Goal: Complete application form: Complete application form

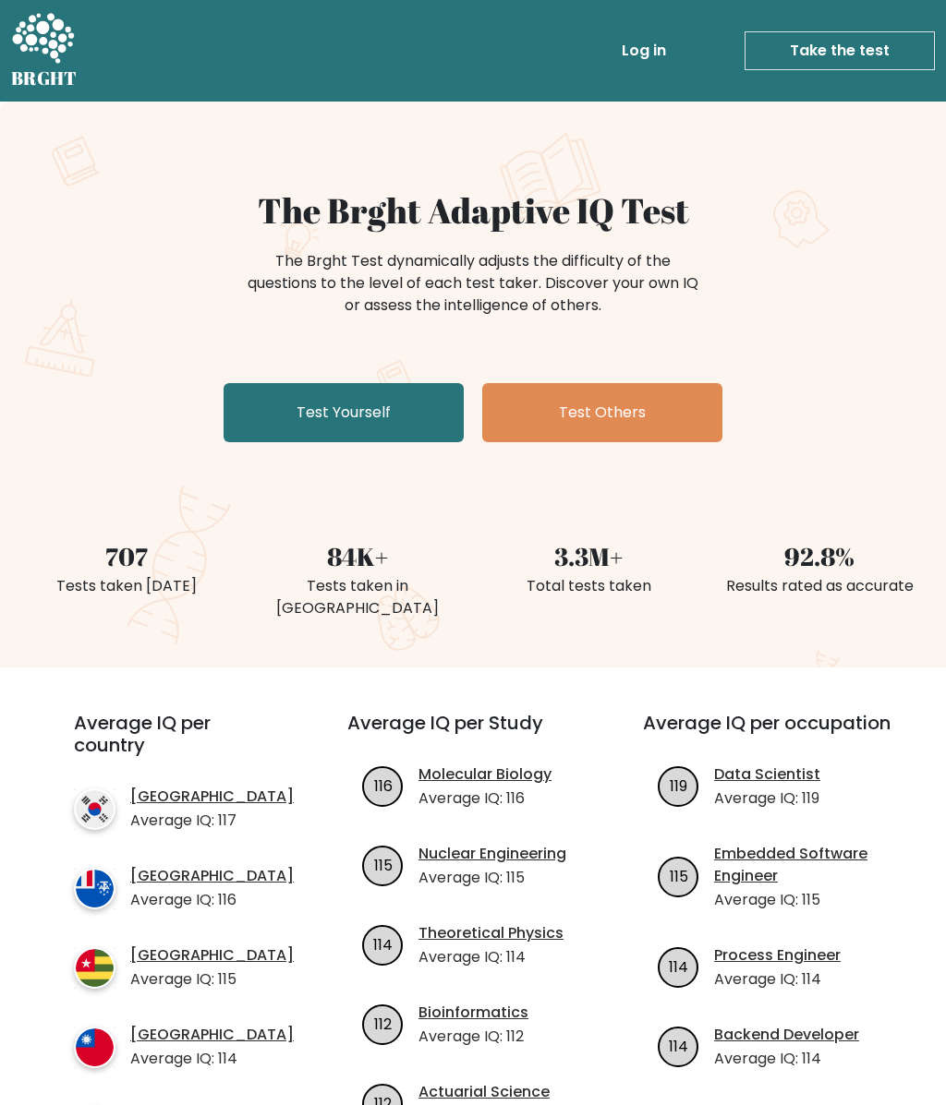
click at [292, 414] on link "Test Yourself" at bounding box center [343, 412] width 240 height 59
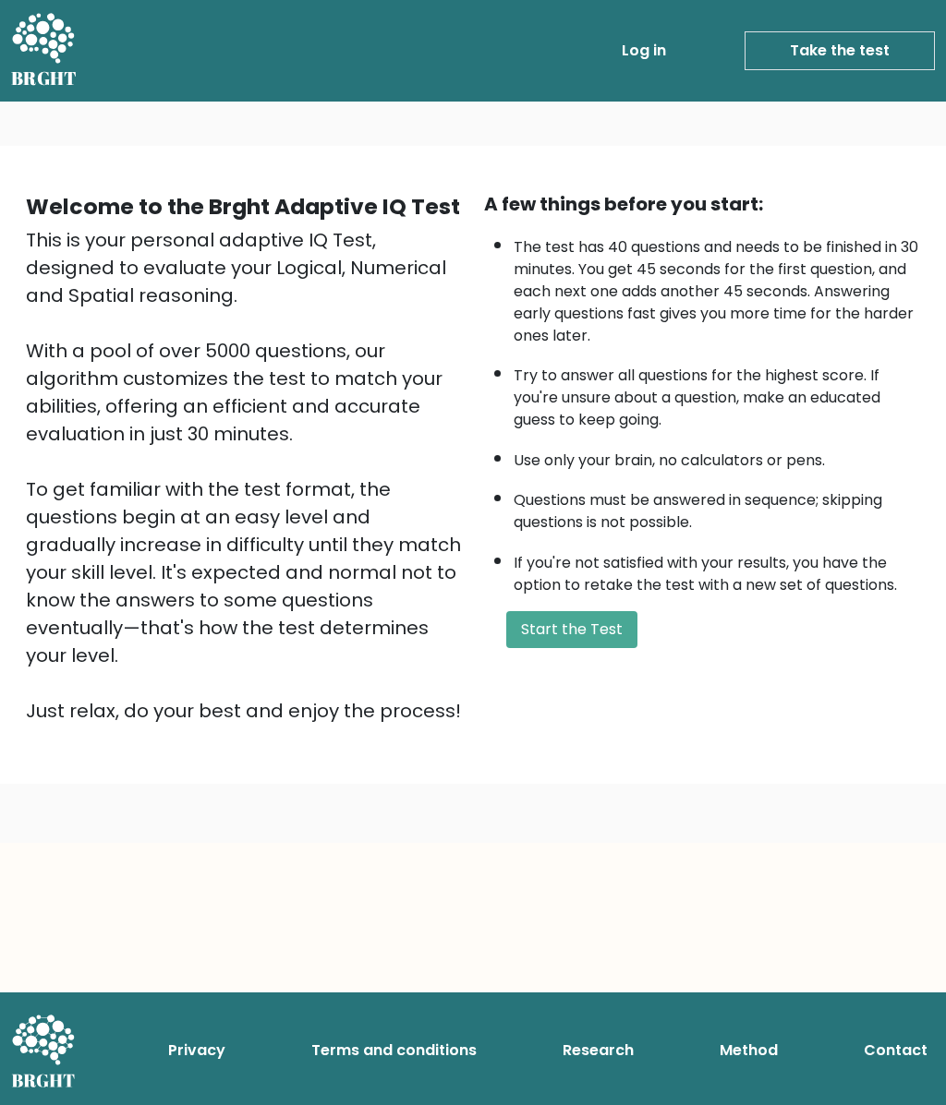
click at [558, 646] on button "Start the Test" at bounding box center [571, 629] width 131 height 37
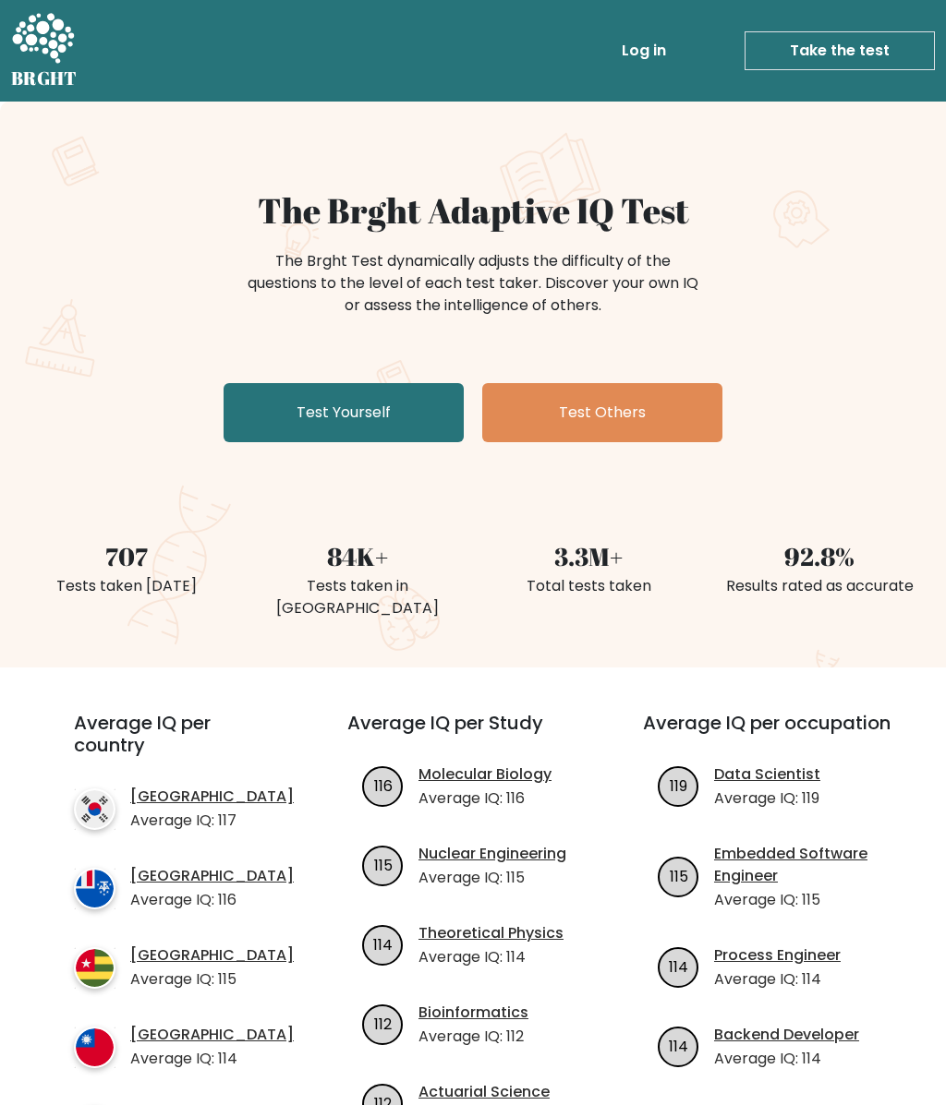
click at [301, 421] on link "Test Yourself" at bounding box center [343, 412] width 240 height 59
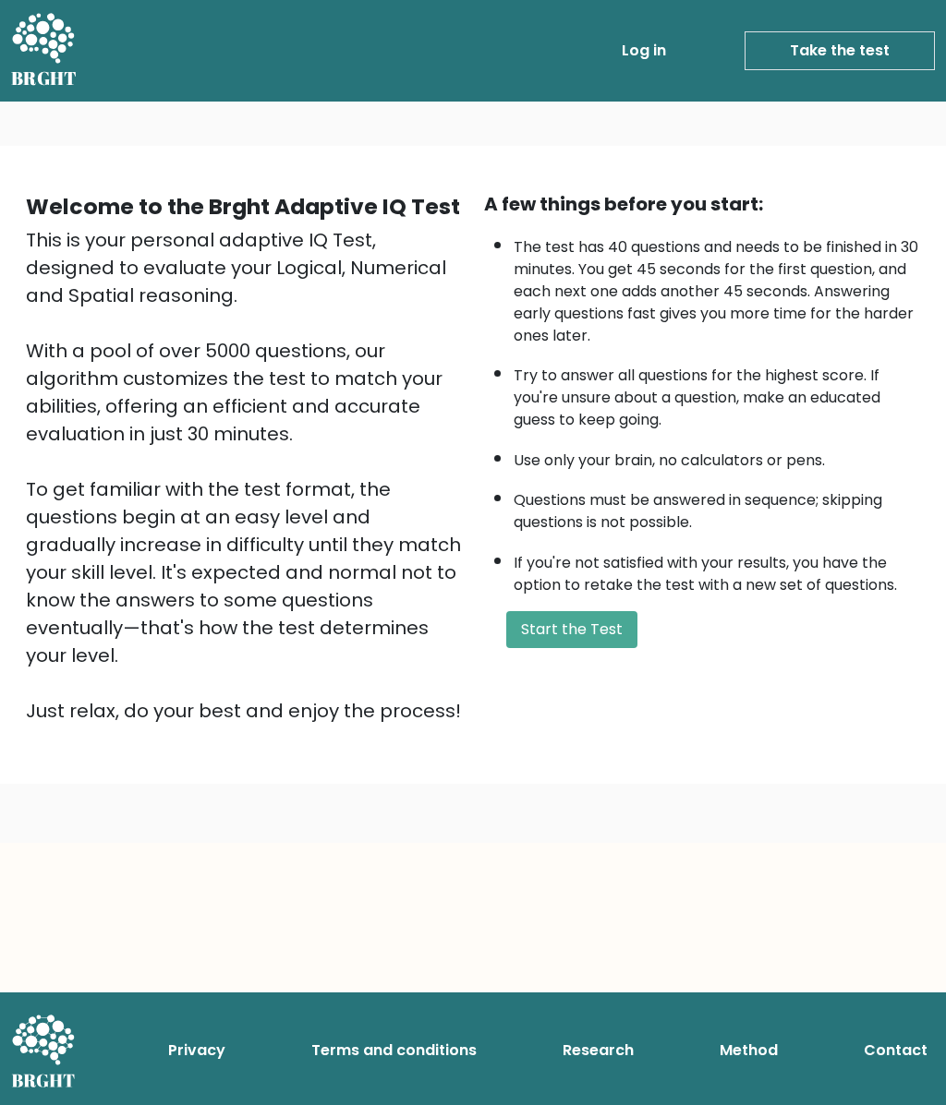
click at [932, 979] on body "BRGHT BRGHT Log in Take the test Take the test Welcome to the Brght Adaptive IQ…" at bounding box center [473, 552] width 946 height 1105
click at [606, 648] on button "Start the Test" at bounding box center [571, 629] width 131 height 37
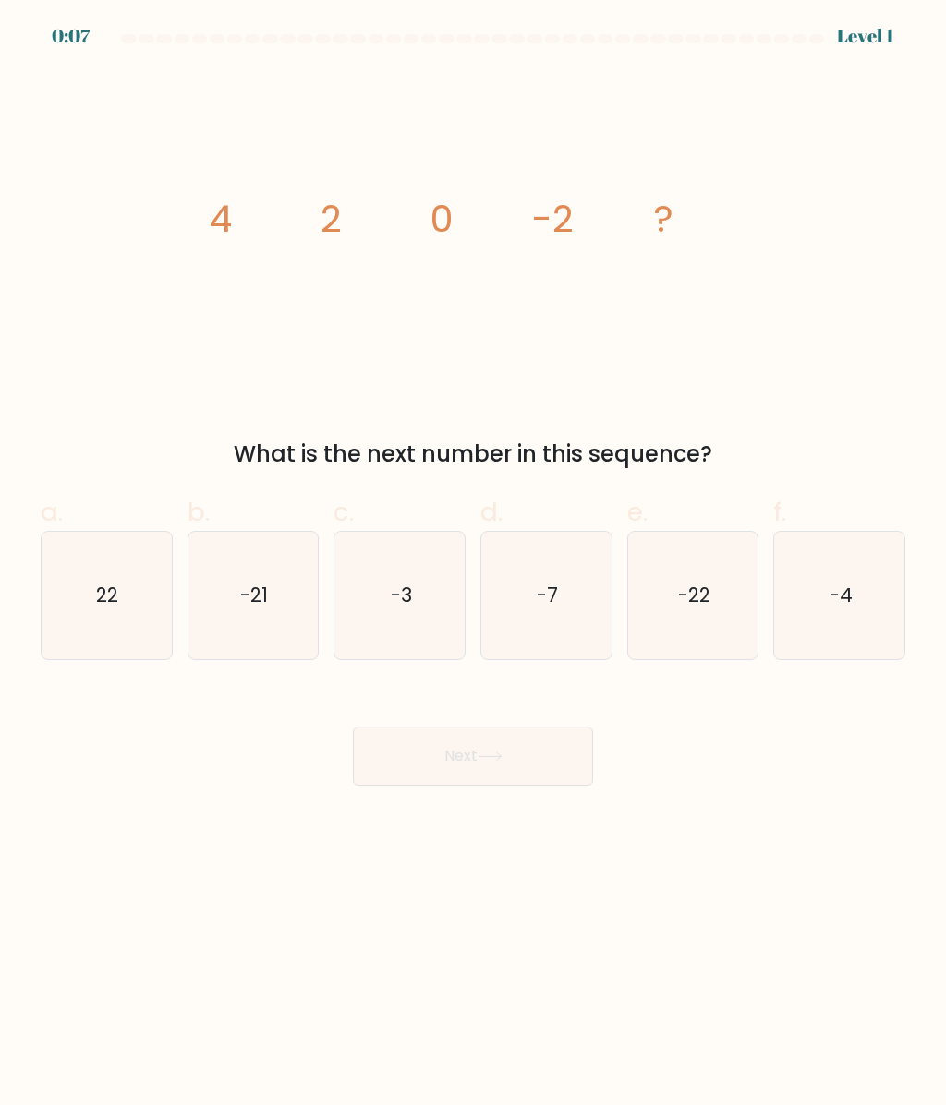
click at [865, 624] on icon "-4" at bounding box center [839, 595] width 127 height 127
click at [474, 565] on input "f. -4" at bounding box center [473, 559] width 1 height 12
radio input "true"
click at [531, 776] on button "Next" at bounding box center [473, 756] width 240 height 59
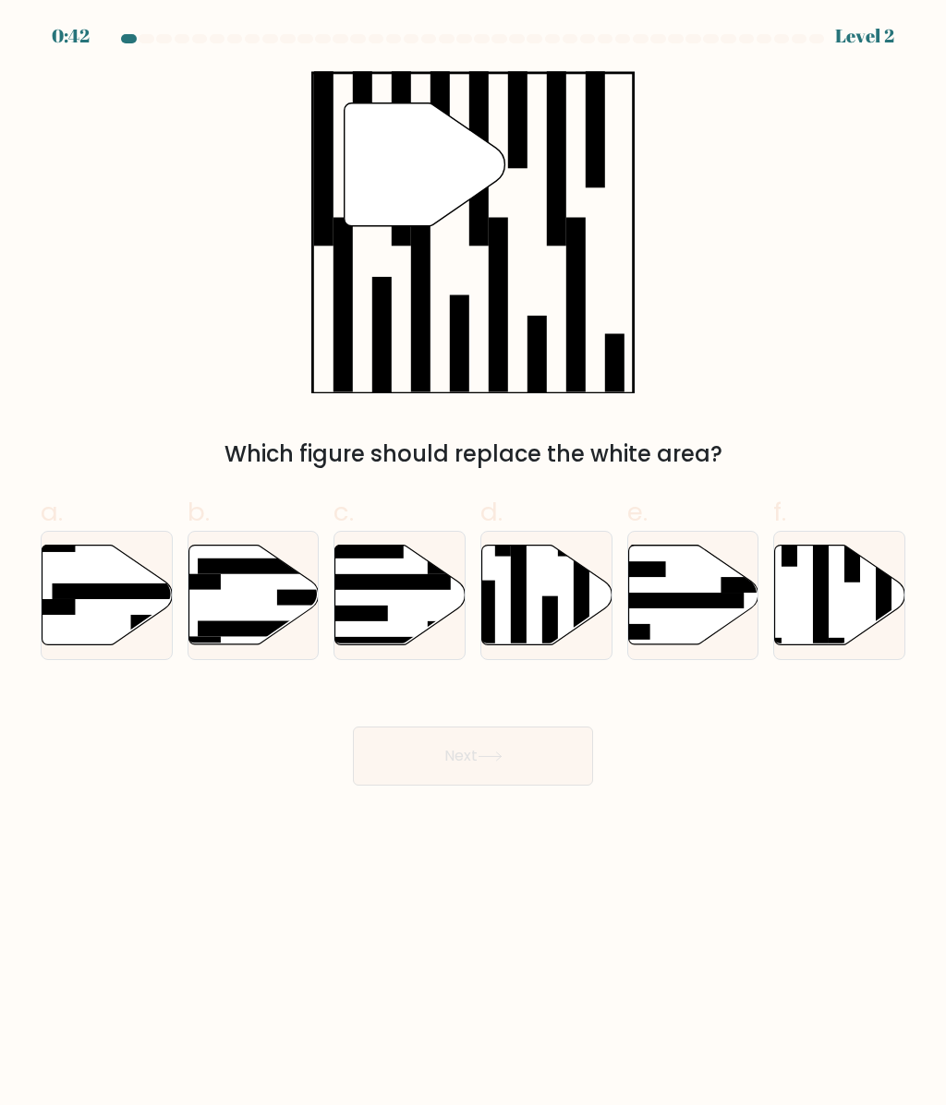
click at [859, 606] on icon at bounding box center [840, 596] width 130 height 100
click at [474, 565] on input "f." at bounding box center [473, 559] width 1 height 12
radio input "true"
click at [557, 592] on icon at bounding box center [547, 596] width 130 height 100
click at [474, 565] on input "d." at bounding box center [473, 559] width 1 height 12
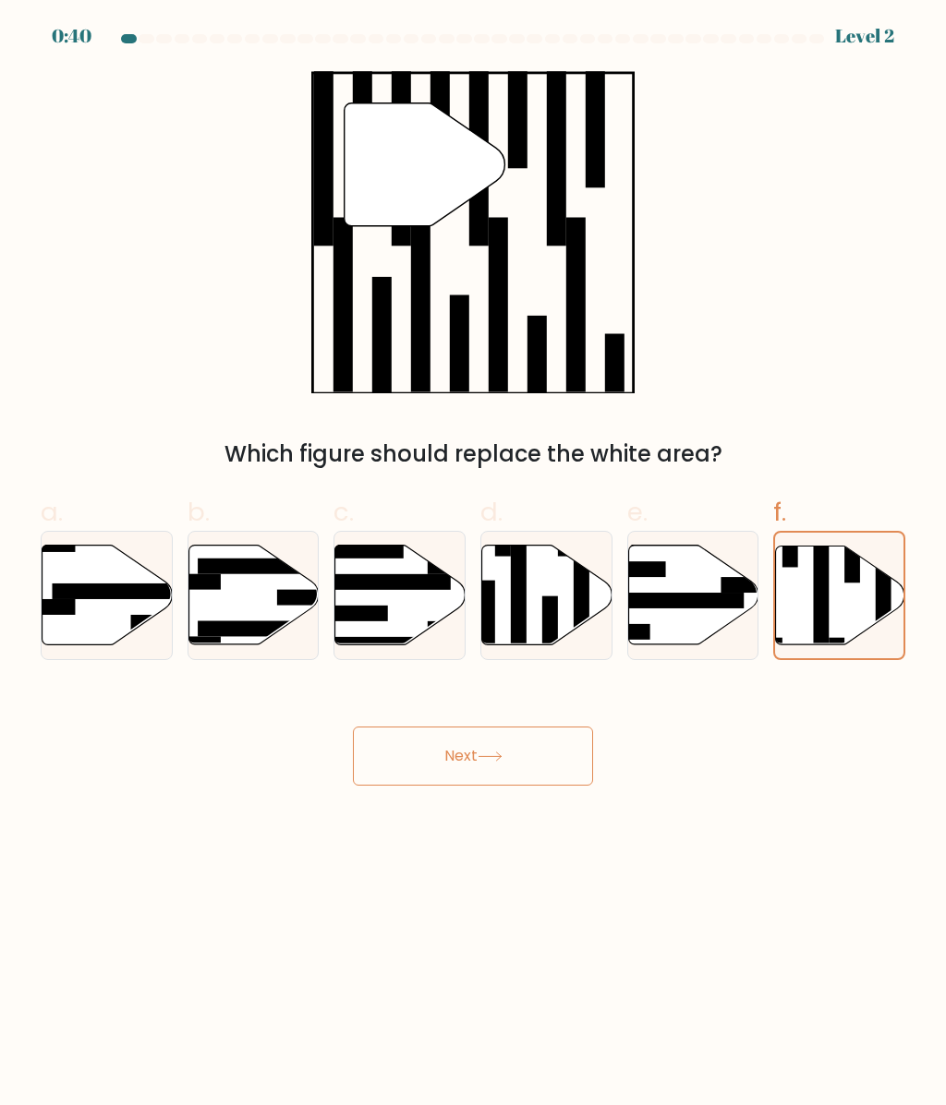
radio input "true"
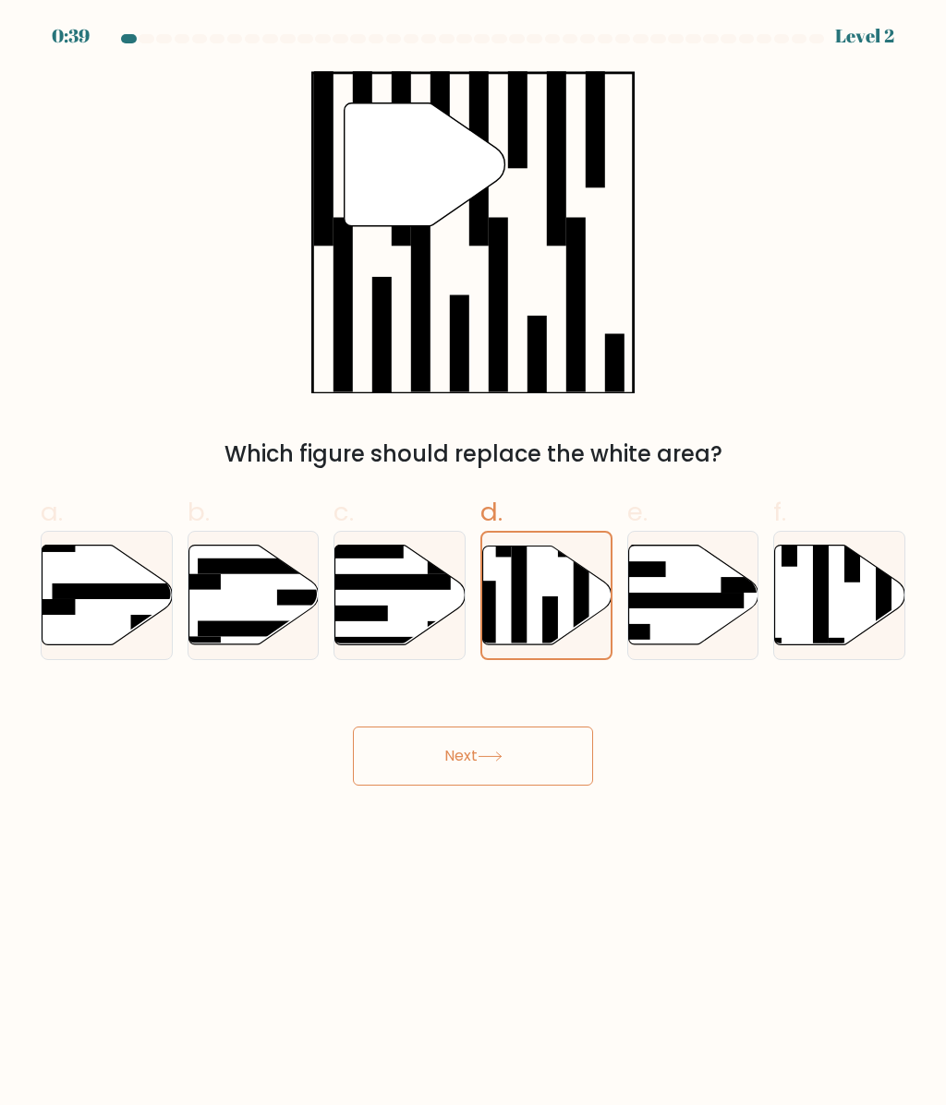
click at [560, 760] on button "Next" at bounding box center [473, 756] width 240 height 59
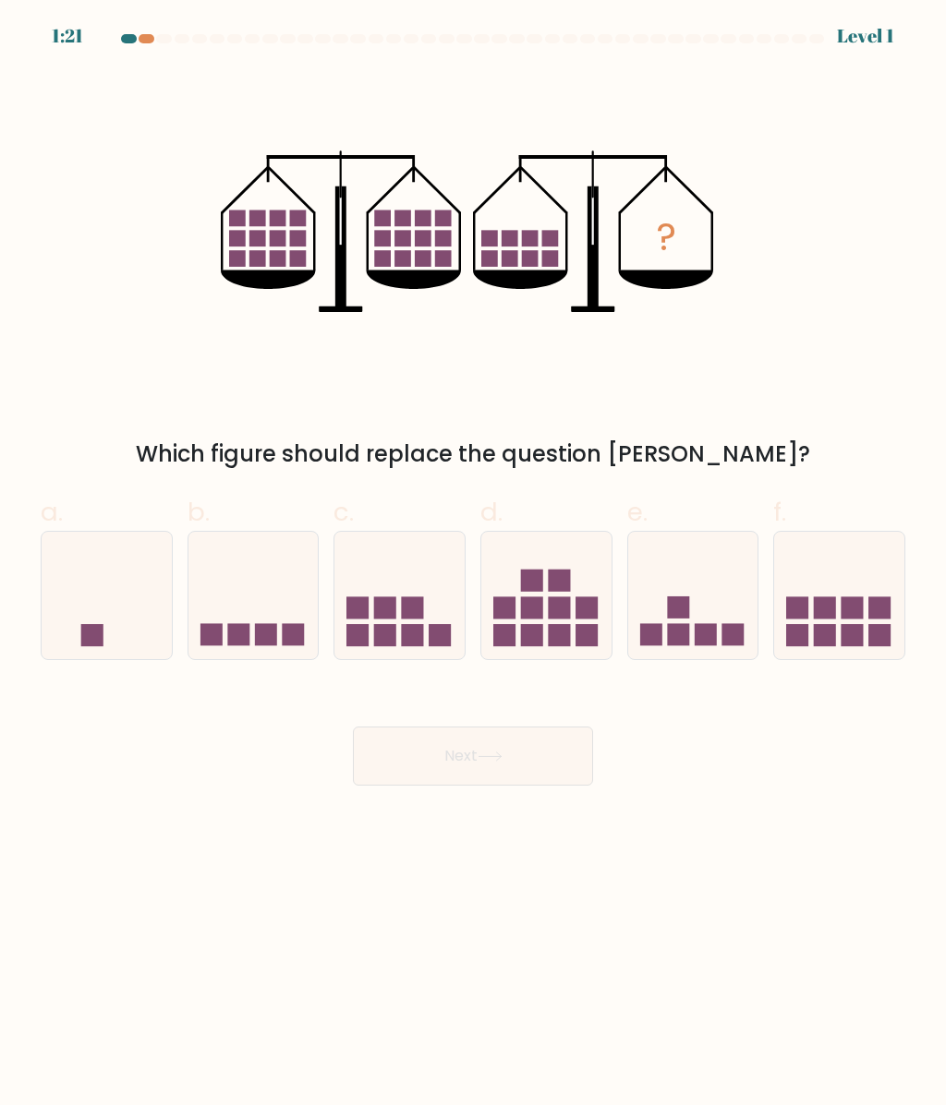
click at [836, 651] on div at bounding box center [839, 595] width 132 height 129
click at [474, 565] on input "f." at bounding box center [473, 559] width 1 height 12
radio input "true"
click at [584, 756] on button "Next" at bounding box center [473, 756] width 240 height 59
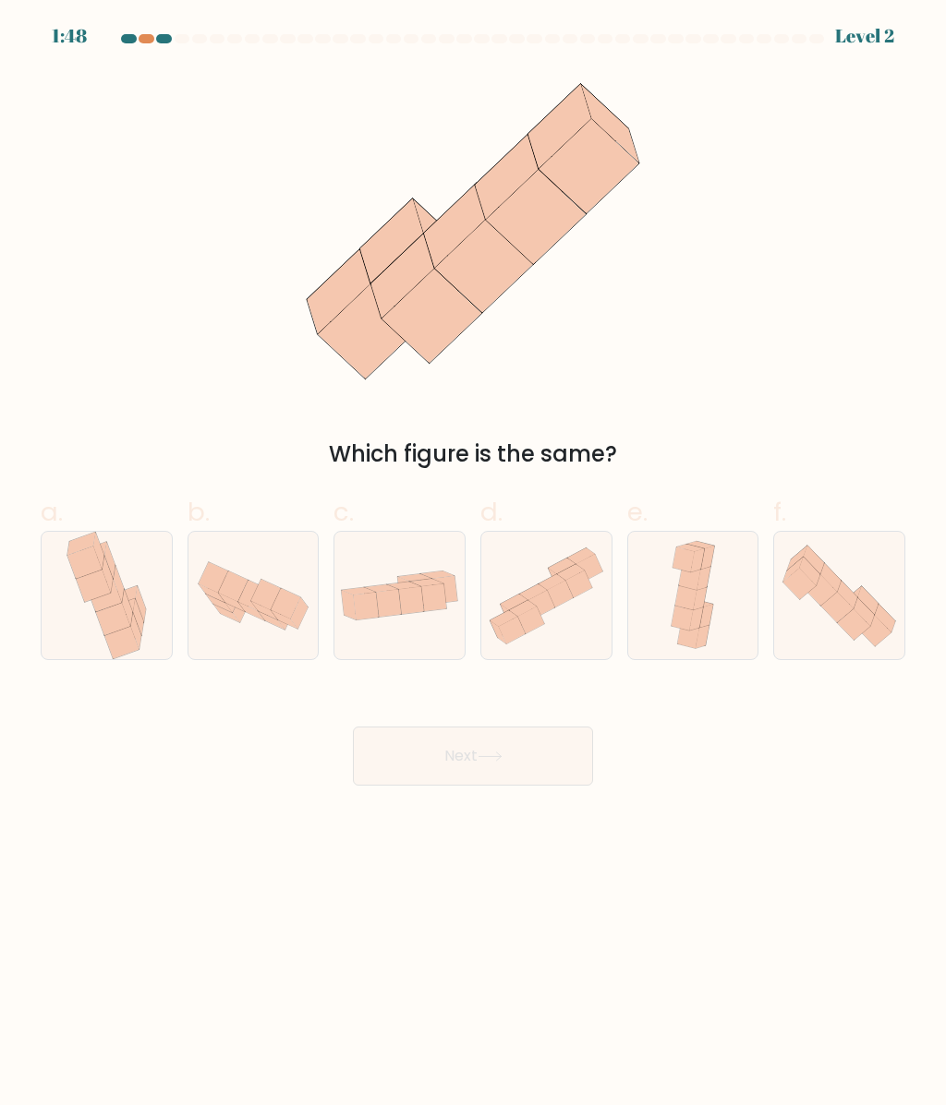
click at [415, 604] on icon at bounding box center [411, 601] width 25 height 28
click at [473, 565] on input "c." at bounding box center [473, 559] width 1 height 12
radio input "true"
click at [514, 753] on button "Next" at bounding box center [473, 756] width 240 height 59
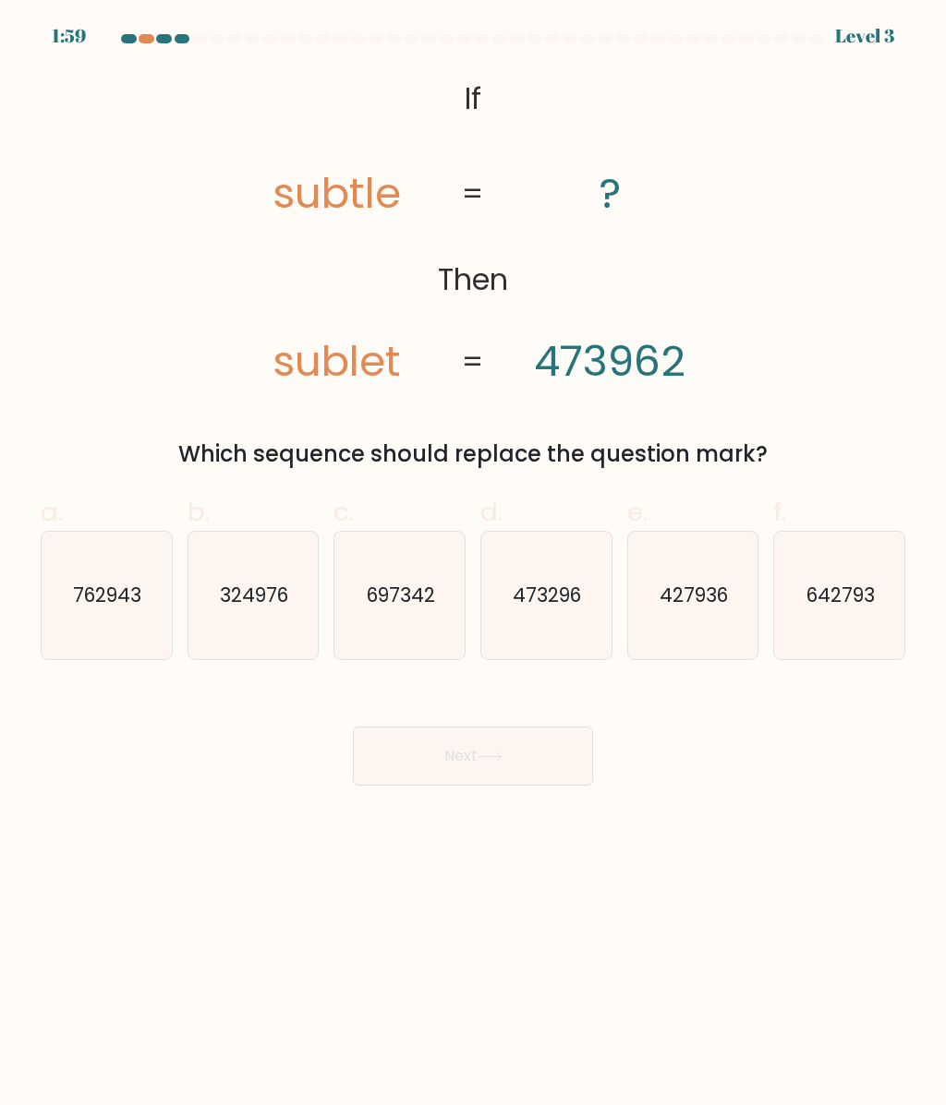
click at [711, 618] on icon "427936" at bounding box center [692, 595] width 127 height 127
click at [474, 565] on input "e. 427936" at bounding box center [473, 559] width 1 height 12
radio input "true"
click at [537, 761] on button "Next" at bounding box center [473, 756] width 240 height 59
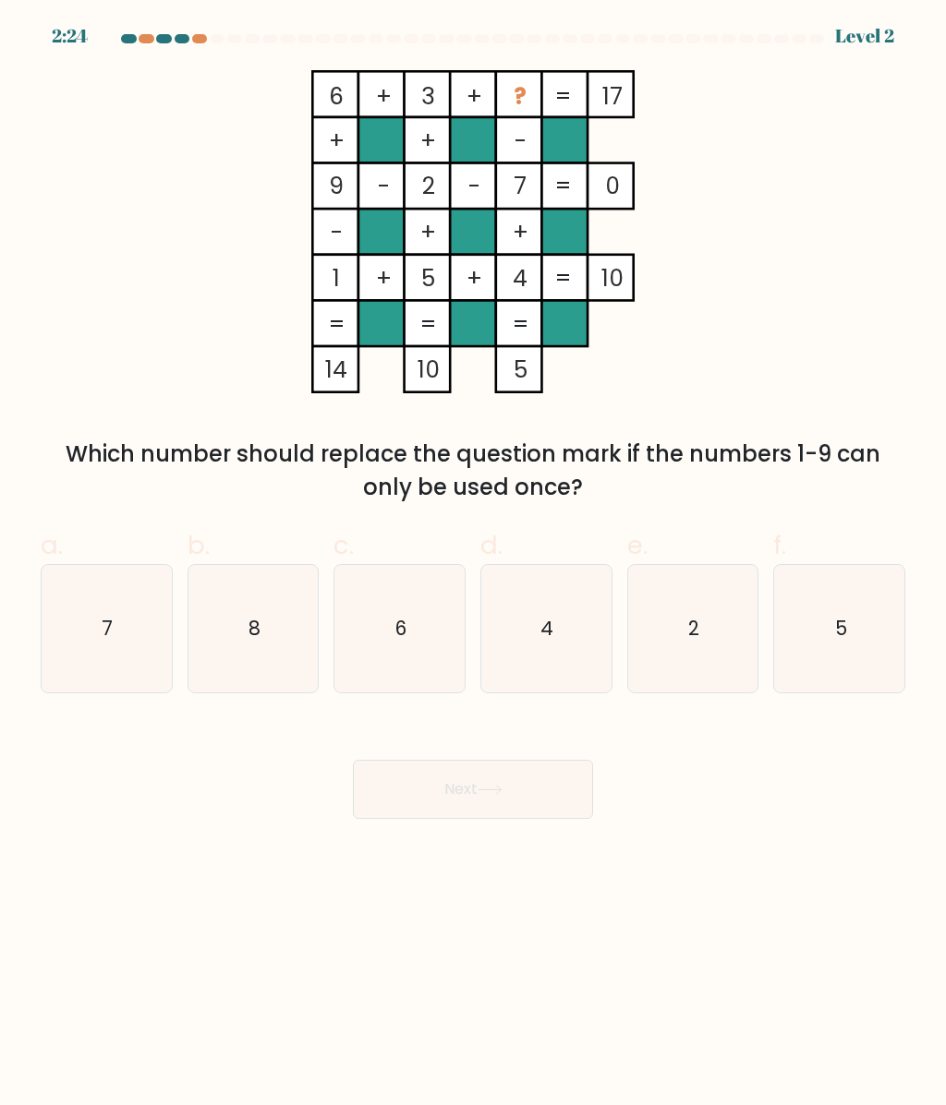
click at [247, 650] on icon "8" at bounding box center [252, 628] width 127 height 127
click at [473, 565] on input "b. 8" at bounding box center [473, 559] width 1 height 12
radio input "true"
click at [487, 789] on icon at bounding box center [489, 790] width 22 height 8
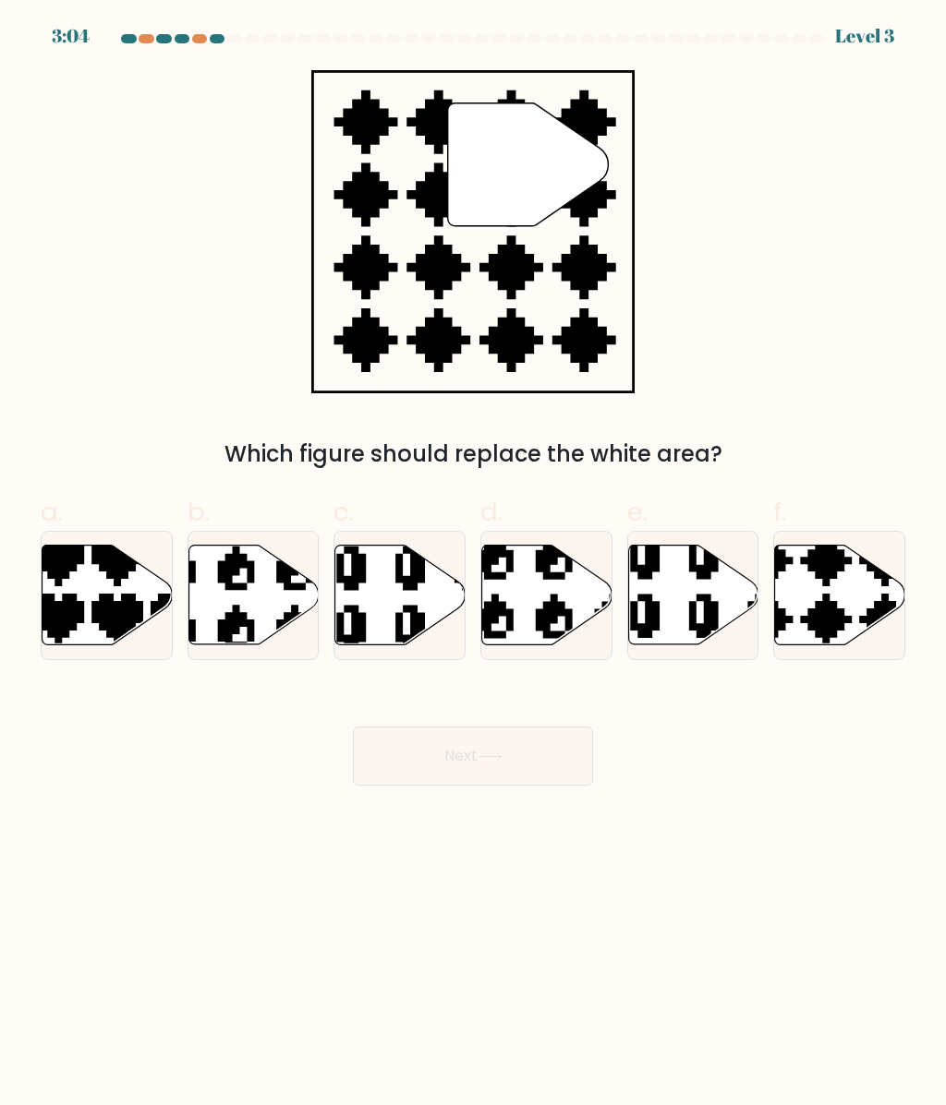
click at [835, 603] on icon at bounding box center [796, 650] width 228 height 228
click at [474, 565] on input "f." at bounding box center [473, 559] width 1 height 12
radio input "true"
click at [570, 760] on button "Next" at bounding box center [473, 756] width 240 height 59
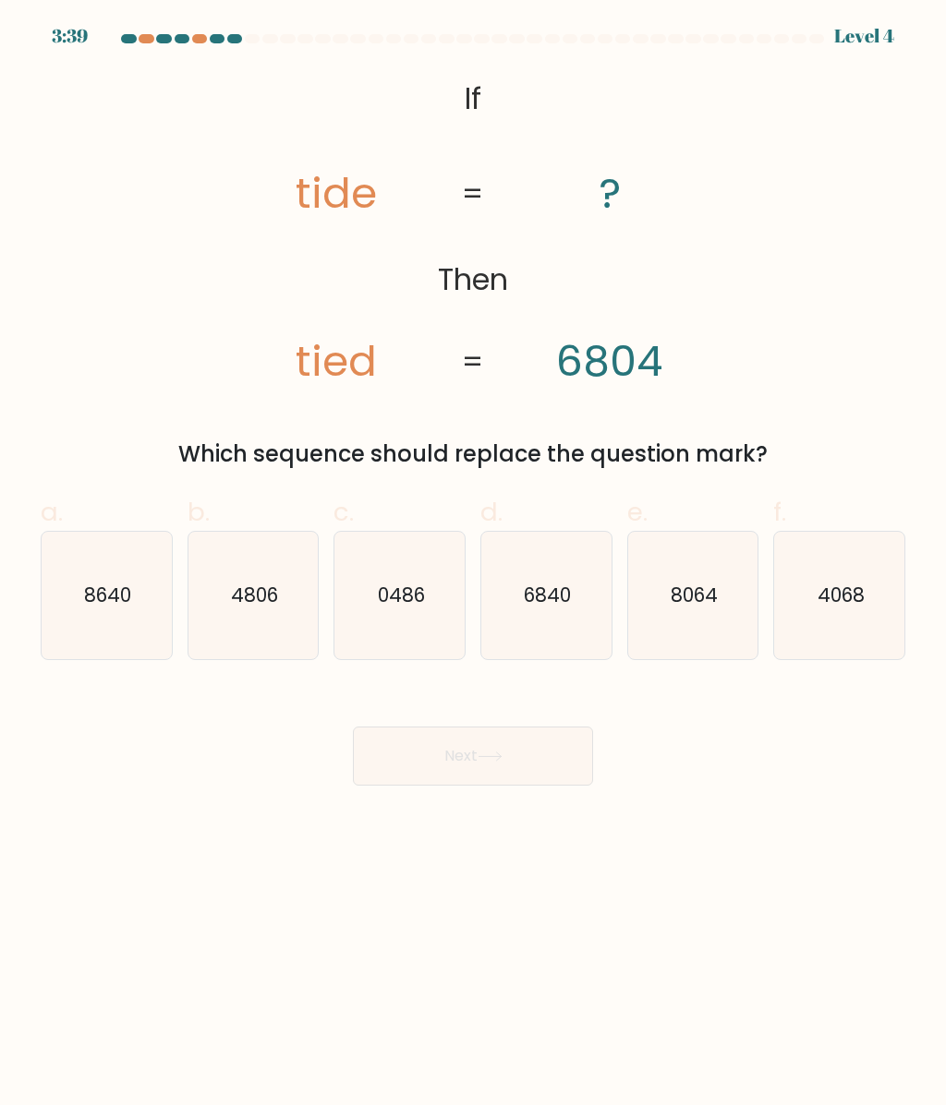
click at [558, 620] on icon "6840" at bounding box center [545, 595] width 127 height 127
click at [474, 565] on input "d. 6840" at bounding box center [473, 559] width 1 height 12
radio input "true"
click at [523, 774] on button "Next" at bounding box center [473, 756] width 240 height 59
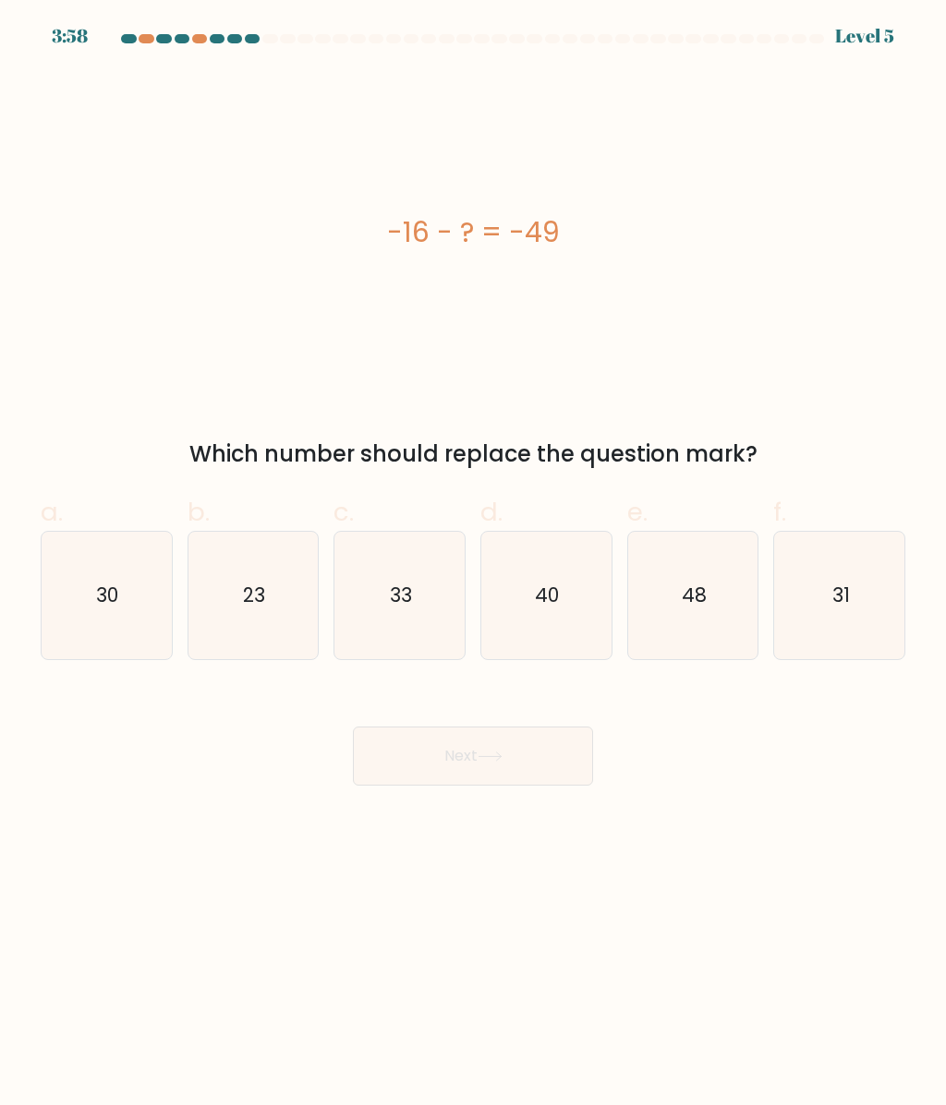
click at [414, 608] on icon "33" at bounding box center [399, 595] width 127 height 127
click at [473, 565] on input "c. 33" at bounding box center [473, 559] width 1 height 12
radio input "true"
click at [473, 753] on button "Next" at bounding box center [473, 756] width 240 height 59
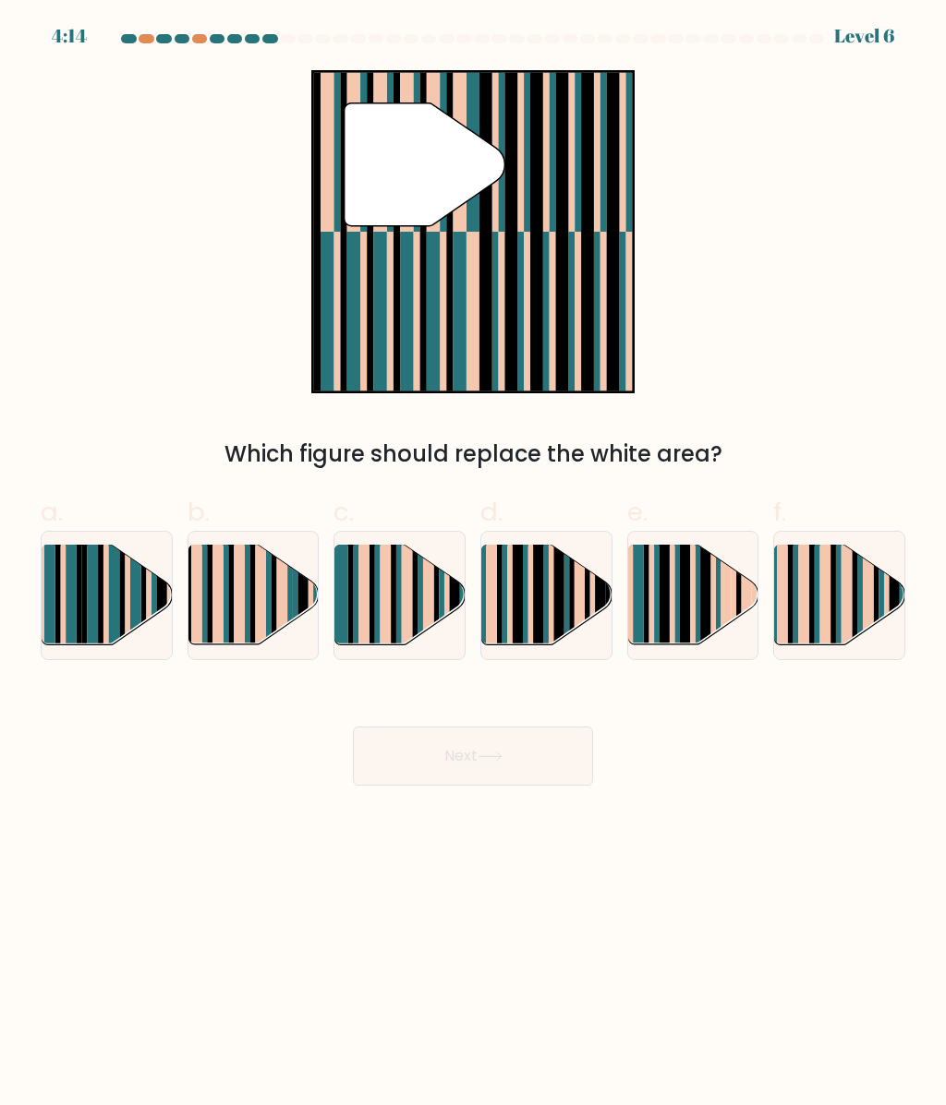
click at [140, 651] on div at bounding box center [107, 595] width 132 height 129
click at [473, 565] on input "a." at bounding box center [473, 559] width 1 height 12
radio input "true"
click at [440, 759] on button "Next" at bounding box center [473, 756] width 240 height 59
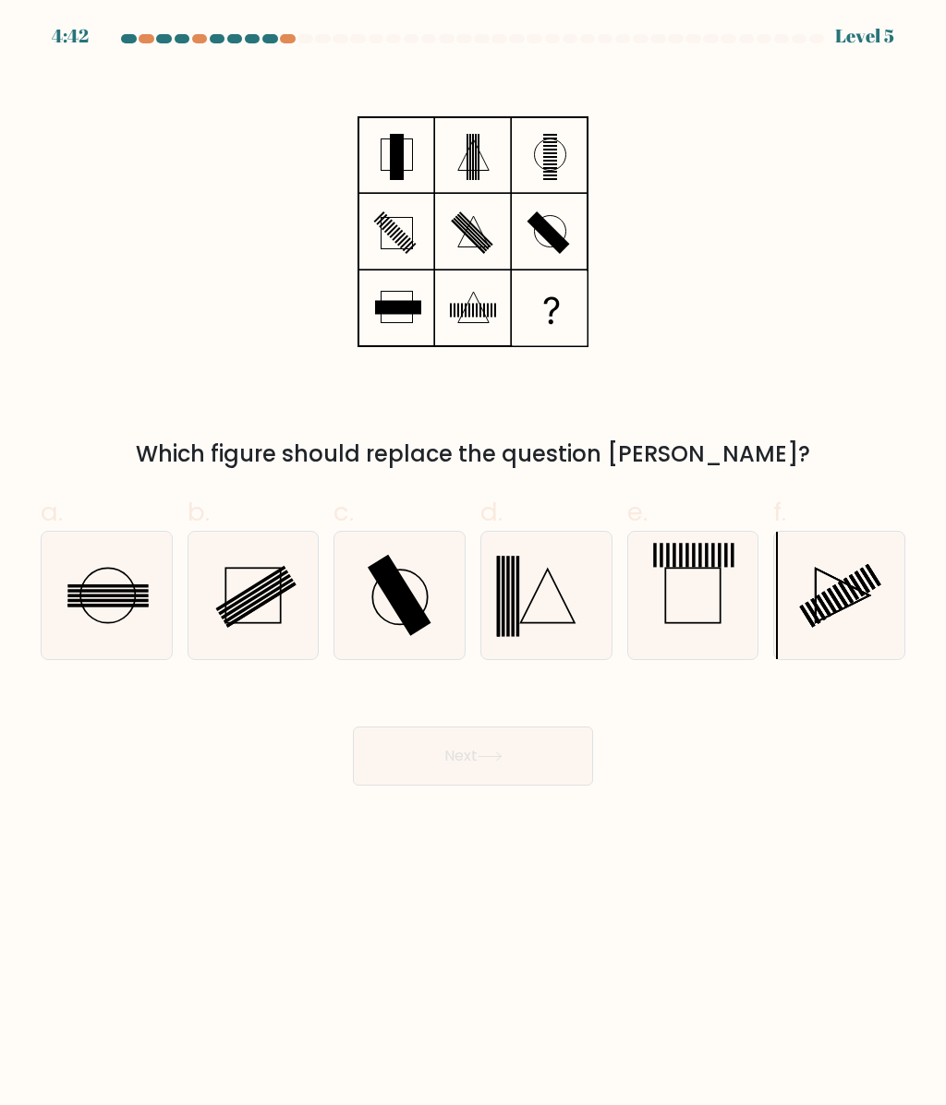
click at [110, 639] on icon at bounding box center [105, 595] width 127 height 127
click at [473, 565] on input "a." at bounding box center [473, 559] width 1 height 12
radio input "true"
click at [452, 773] on button "Next" at bounding box center [473, 756] width 240 height 59
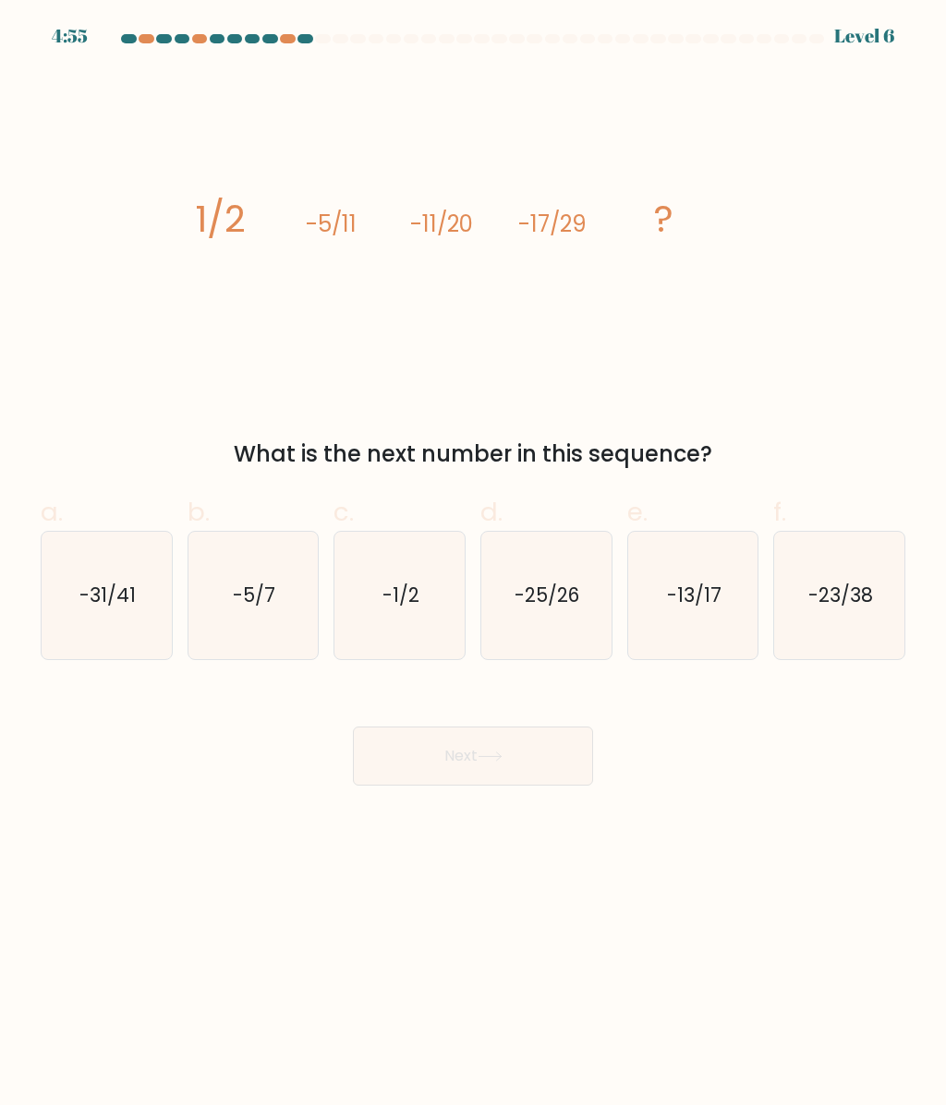
click at [857, 560] on icon "-23/38" at bounding box center [839, 595] width 127 height 127
click at [474, 560] on input "f. -23/38" at bounding box center [473, 559] width 1 height 12
radio input "true"
click at [538, 746] on button "Next" at bounding box center [473, 756] width 240 height 59
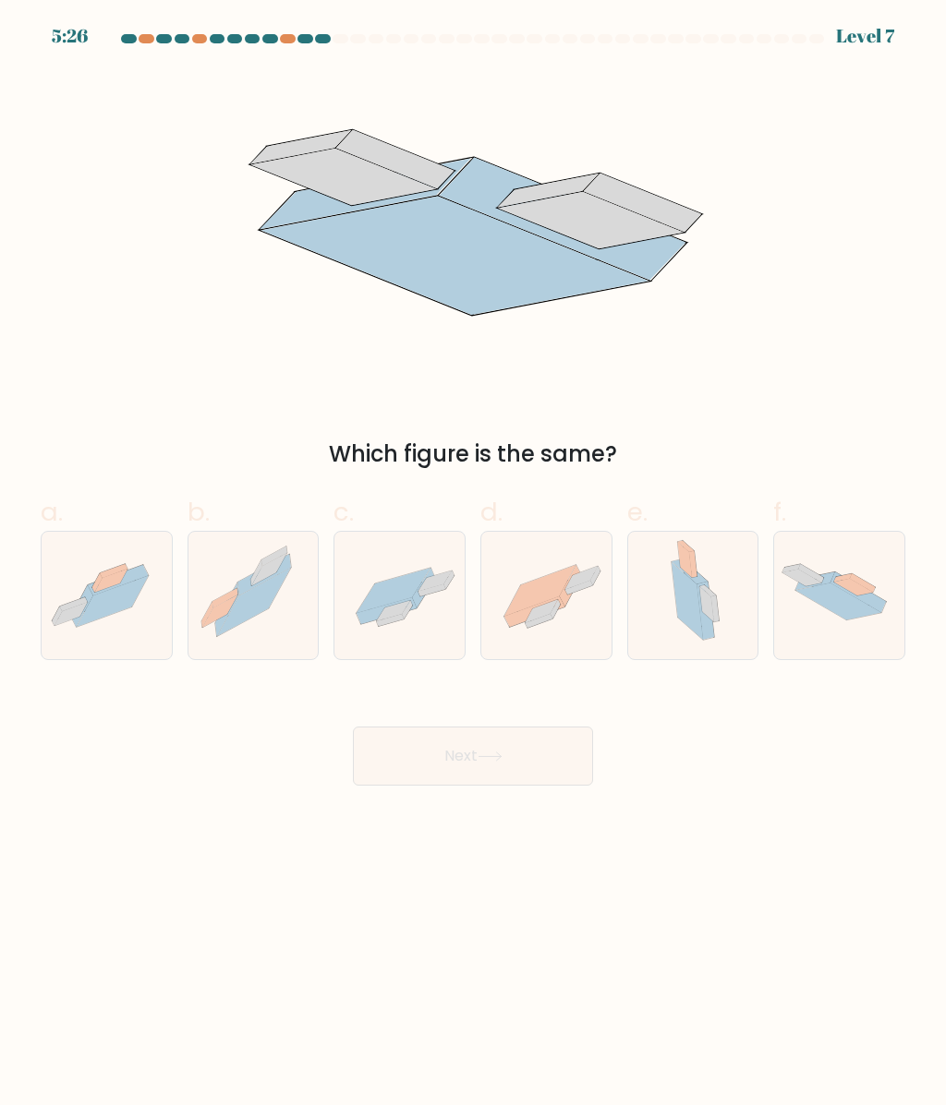
click at [379, 625] on icon at bounding box center [391, 620] width 28 height 12
click at [473, 565] on input "c." at bounding box center [473, 559] width 1 height 12
radio input "true"
click at [476, 776] on button "Next" at bounding box center [473, 756] width 240 height 59
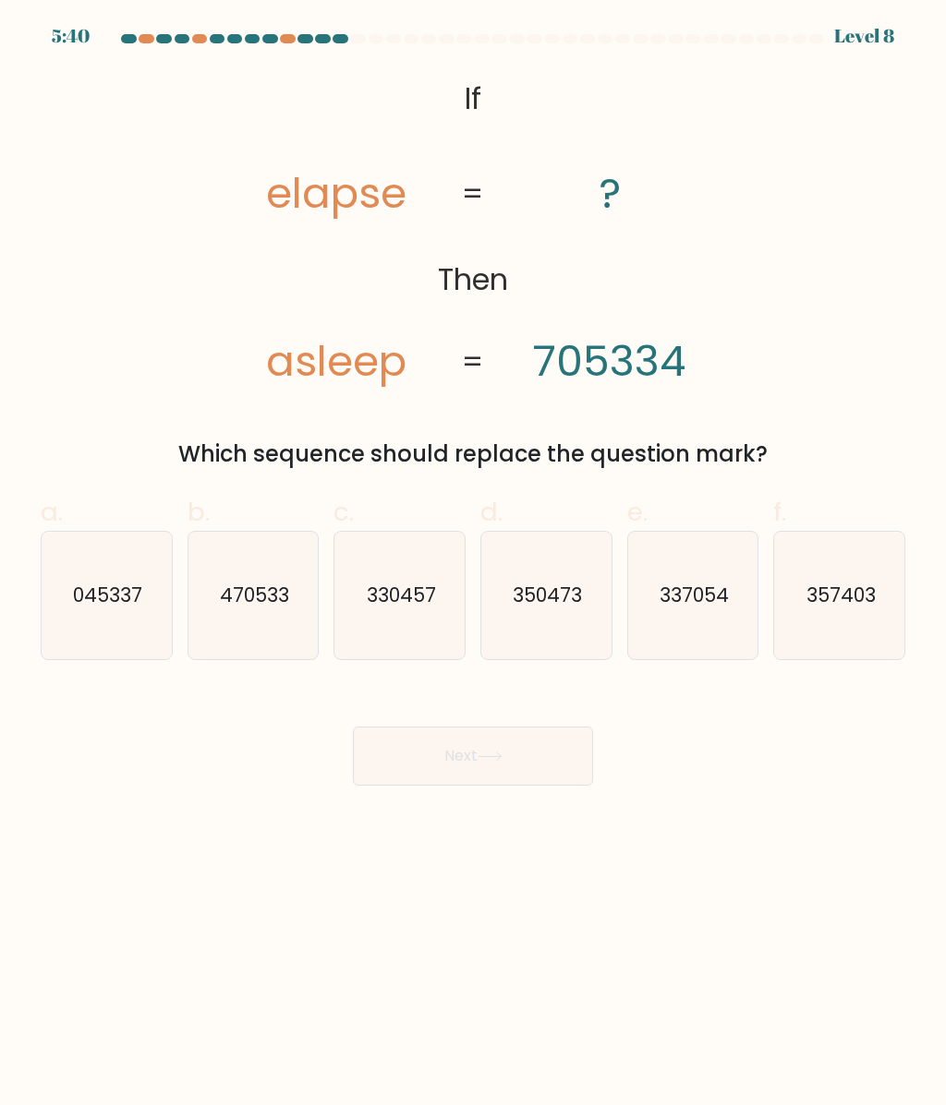
click at [872, 631] on icon "357403" at bounding box center [839, 595] width 127 height 127
click at [474, 565] on input "f. 357403" at bounding box center [473, 559] width 1 height 12
radio input "true"
click at [556, 759] on button "Next" at bounding box center [473, 756] width 240 height 59
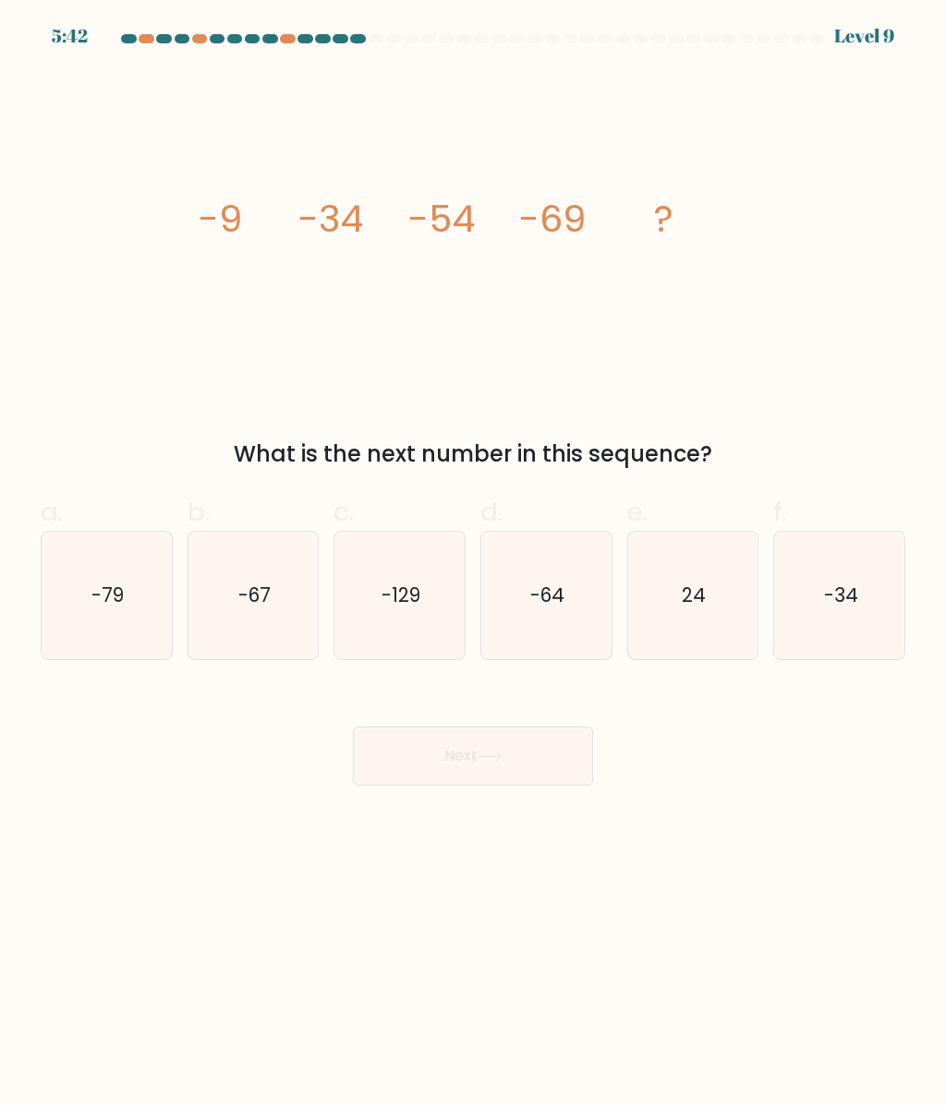
click at [115, 605] on text "-79" at bounding box center [107, 595] width 32 height 27
click at [473, 565] on input "a. -79" at bounding box center [473, 559] width 1 height 12
radio input "true"
click at [443, 762] on button "Next" at bounding box center [473, 756] width 240 height 59
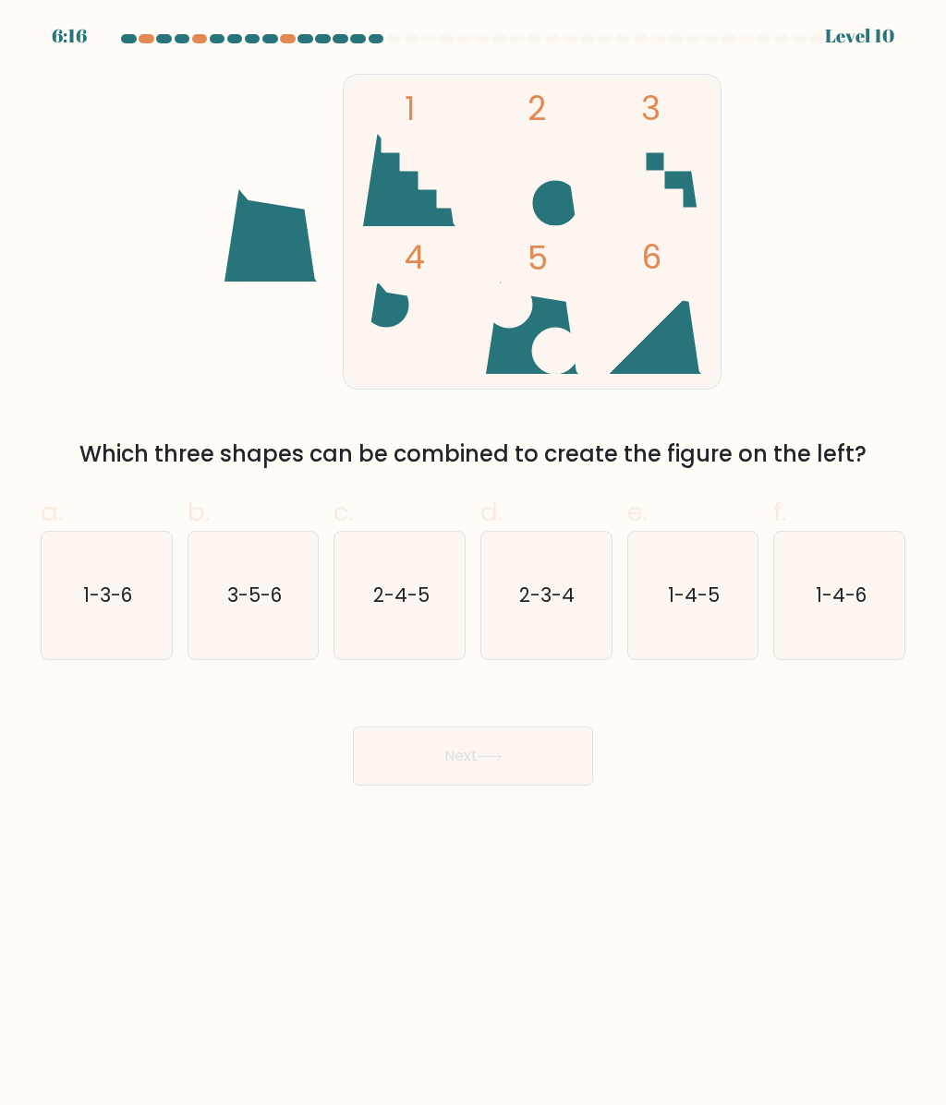
click at [414, 632] on icon "2-4-5" at bounding box center [399, 595] width 127 height 127
click at [473, 565] on input "c. 2-4-5" at bounding box center [473, 559] width 1 height 12
radio input "true"
click at [492, 751] on button "Next" at bounding box center [473, 756] width 240 height 59
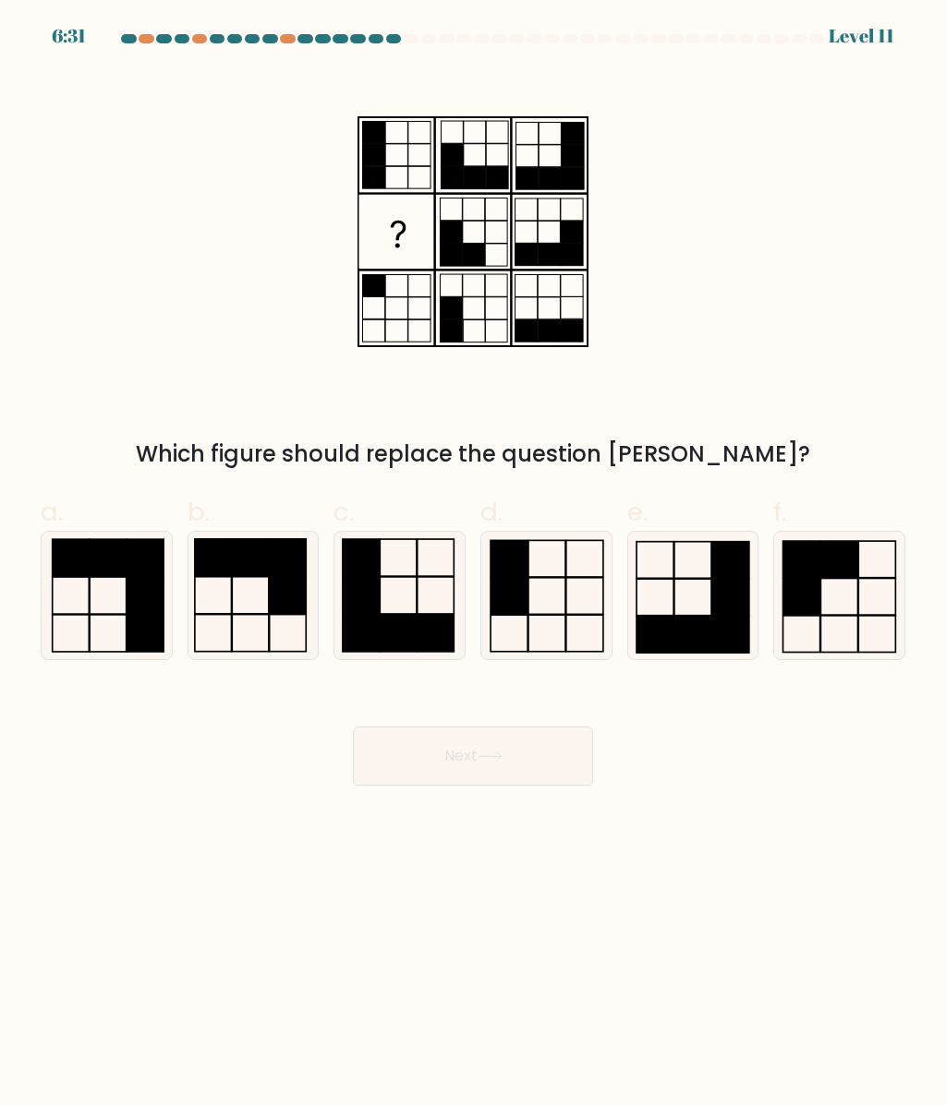
click at [548, 607] on icon at bounding box center [545, 595] width 127 height 127
click at [474, 565] on input "d." at bounding box center [473, 559] width 1 height 12
radio input "true"
click at [492, 764] on button "Next" at bounding box center [473, 756] width 240 height 59
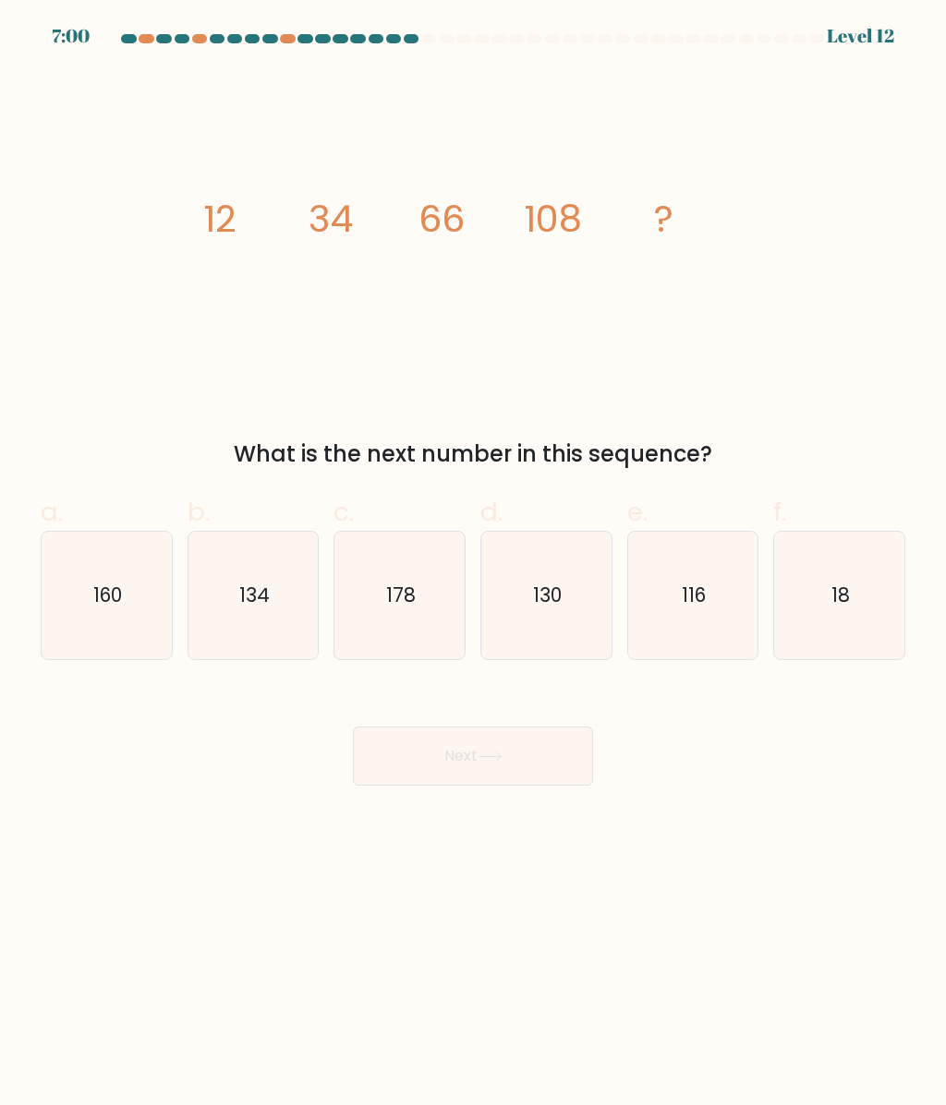
click at [427, 256] on icon "image/svg+xml 12 34 66 108 ?" at bounding box center [473, 231] width 554 height 323
click at [149, 593] on icon "160" at bounding box center [105, 595] width 127 height 127
click at [473, 565] on input "a. 160" at bounding box center [473, 559] width 1 height 12
radio input "true"
click at [416, 777] on button "Next" at bounding box center [473, 756] width 240 height 59
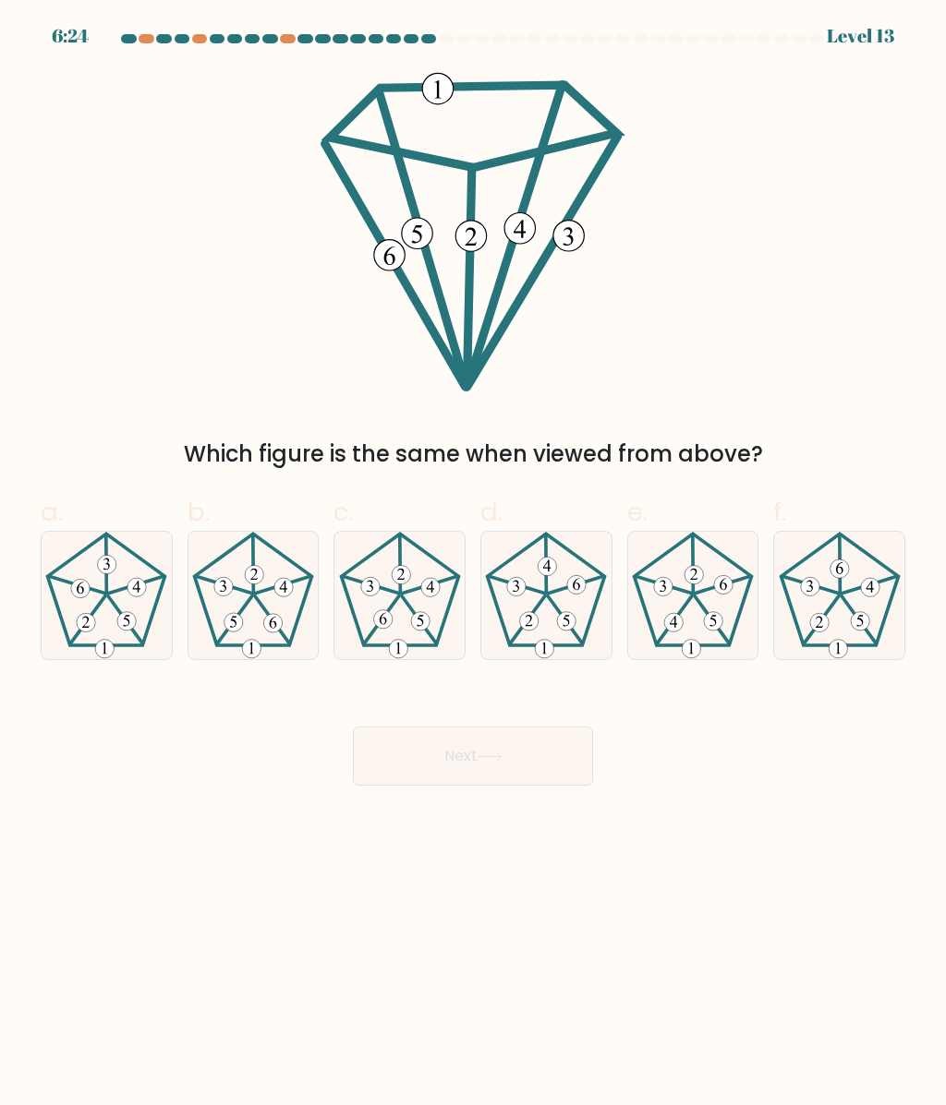
click at [265, 648] on icon at bounding box center [252, 595] width 127 height 127
click at [473, 565] on input "b." at bounding box center [473, 559] width 1 height 12
radio input "true"
click at [508, 756] on button "Next" at bounding box center [473, 756] width 240 height 59
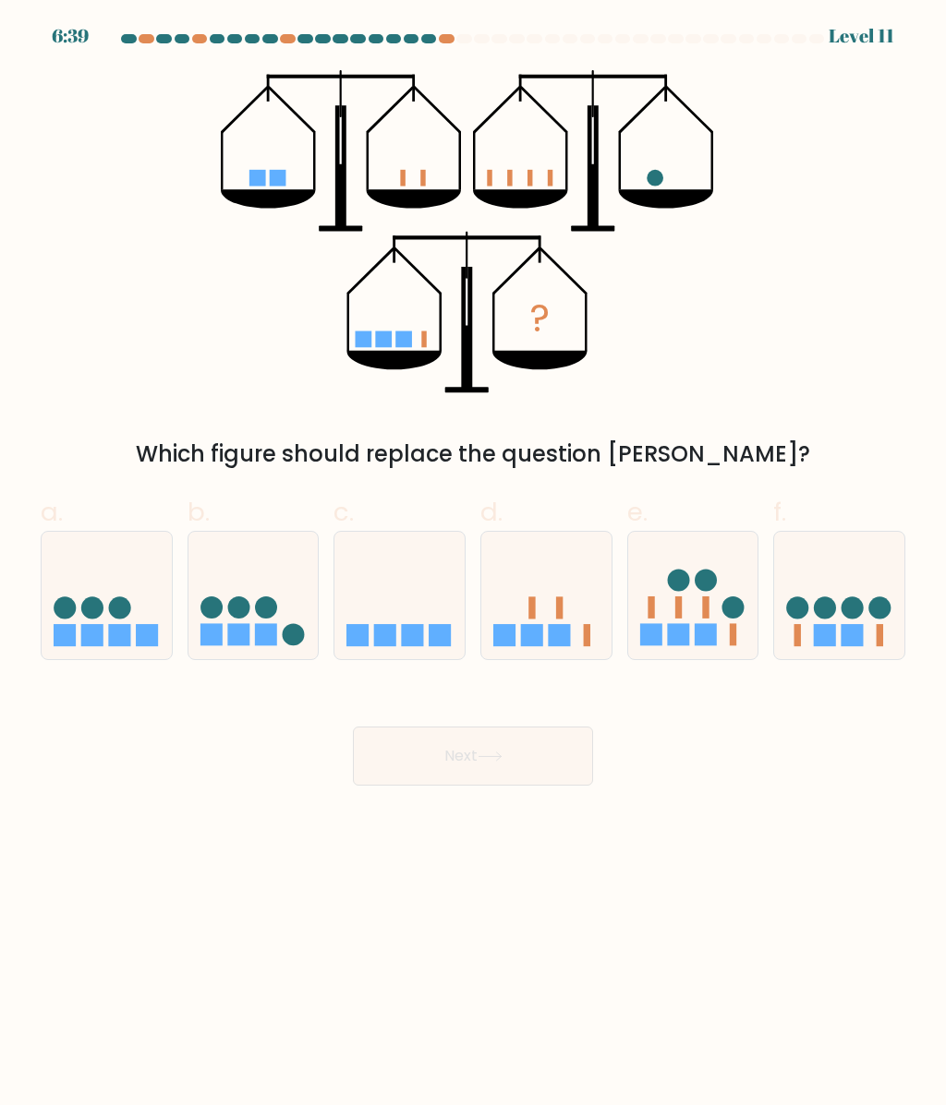
click at [391, 568] on icon at bounding box center [399, 596] width 130 height 108
click at [473, 565] on input "c." at bounding box center [473, 559] width 1 height 12
radio input "true"
click at [481, 761] on button "Next" at bounding box center [473, 756] width 240 height 59
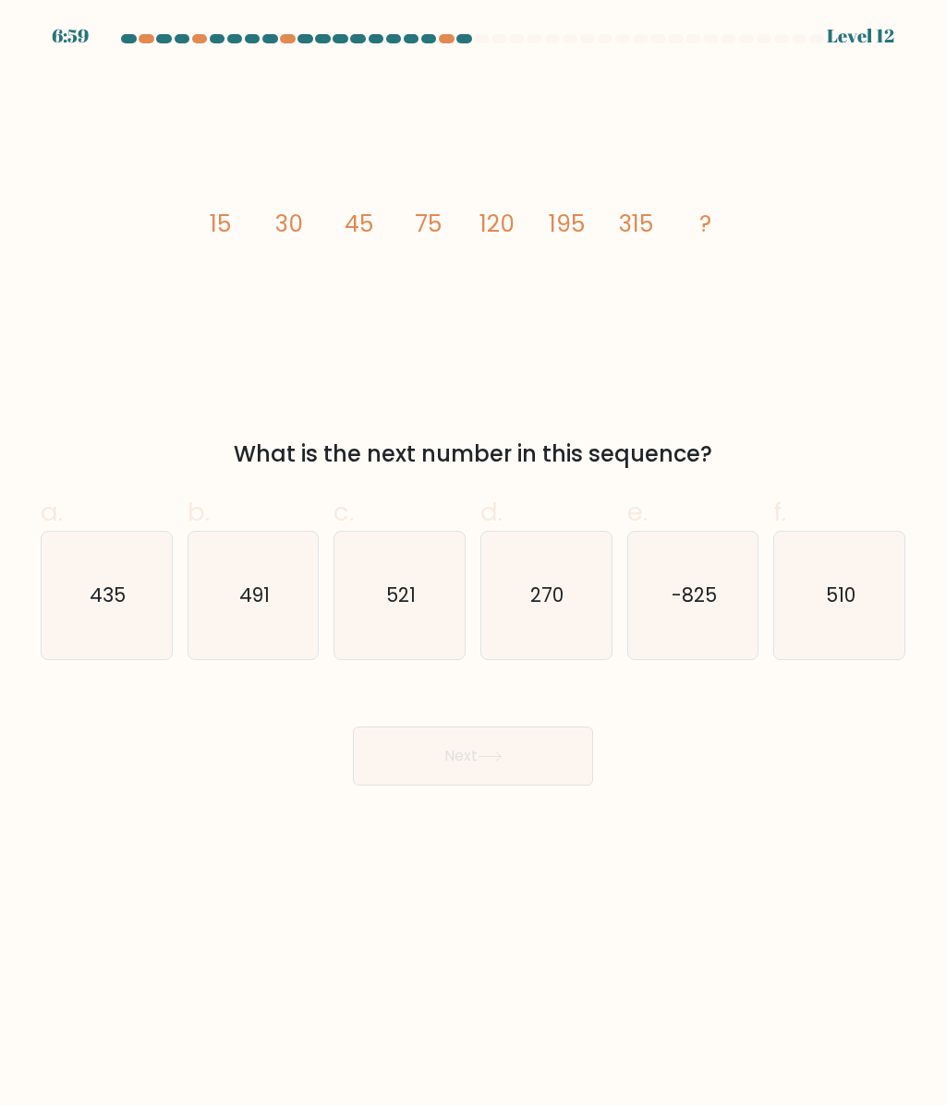
click at [507, 247] on icon "image/svg+xml 15 30 45 75 120 195 315 ?" at bounding box center [473, 231] width 554 height 323
click at [865, 648] on icon "510" at bounding box center [839, 595] width 127 height 127
click at [474, 565] on input "f. 510" at bounding box center [473, 559] width 1 height 12
radio input "true"
click at [494, 744] on button "Next" at bounding box center [473, 756] width 240 height 59
